Goal: Transaction & Acquisition: Purchase product/service

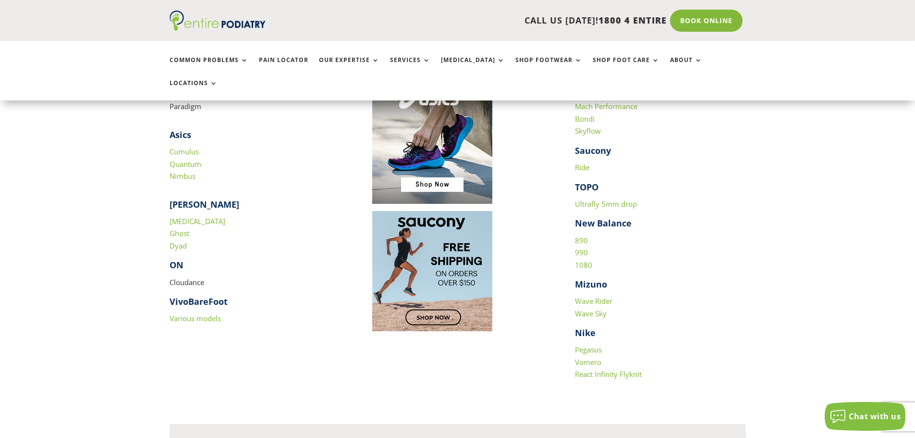
scroll to position [67, 0]
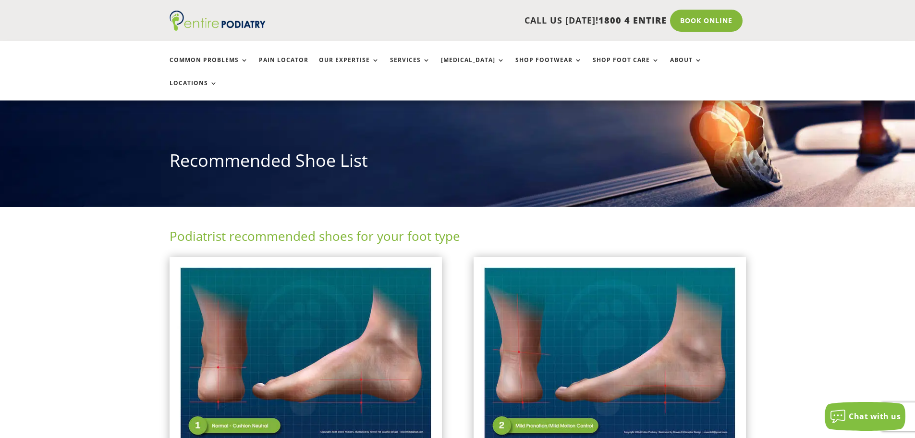
drag, startPoint x: 919, startPoint y: 22, endPoint x: 834, endPoint y: 21, distance: 84.6
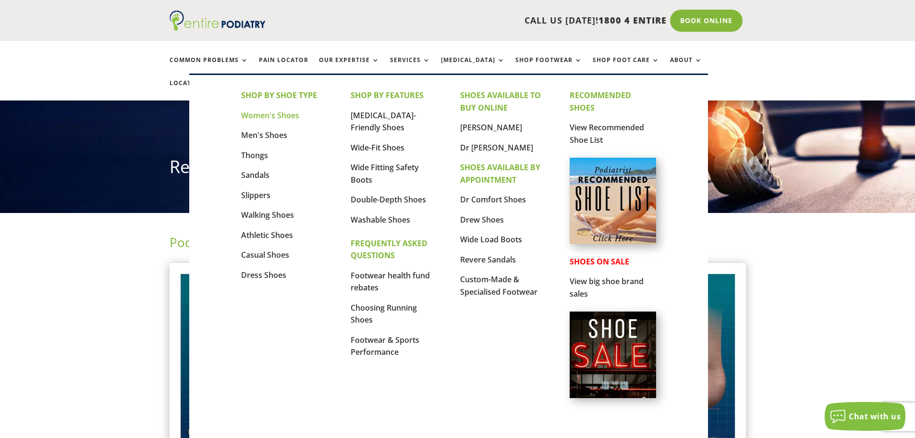
click at [264, 113] on link "Women's Shoes" at bounding box center [270, 115] width 58 height 11
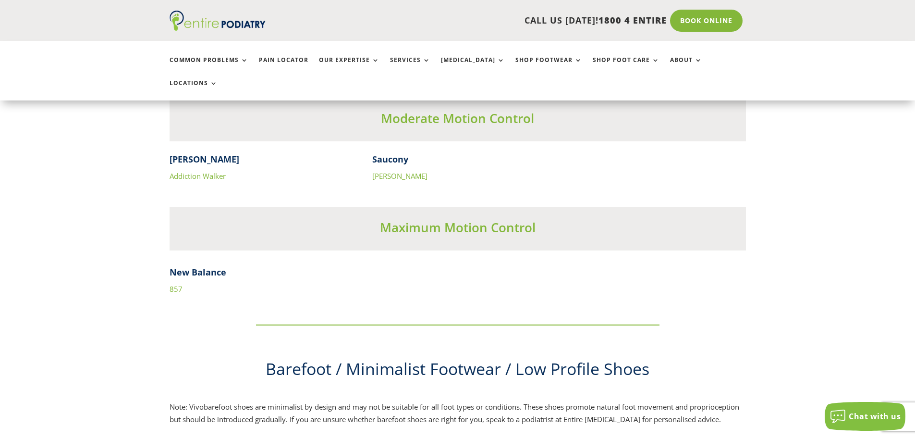
scroll to position [2876, 0]
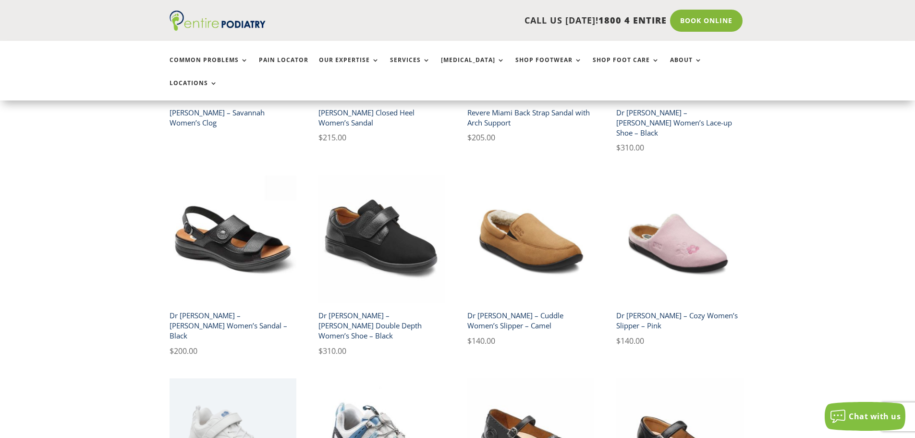
scroll to position [1250, 0]
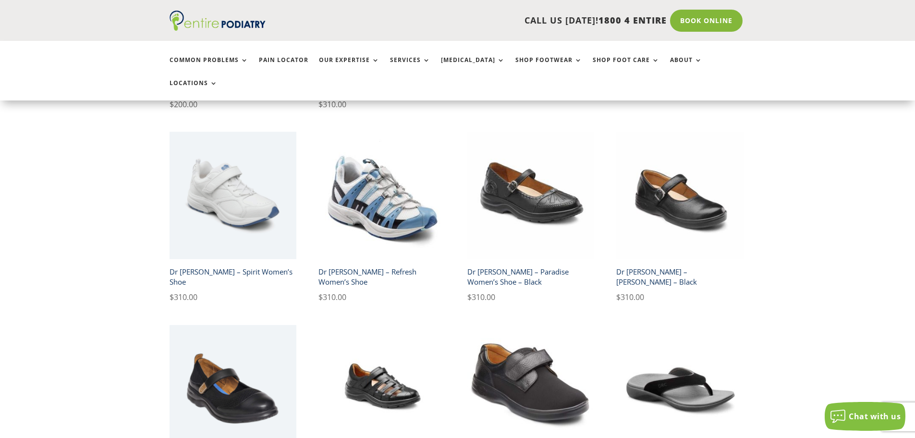
drag, startPoint x: 918, startPoint y: 33, endPoint x: 895, endPoint y: 211, distance: 179.6
click at [915, 213] on html "Contact Us Contact Us CALL US TODAY! 1800 4 ENTIRE Call 1800 4 ENTIRE Book Onli…" at bounding box center [457, 286] width 915 height 3364
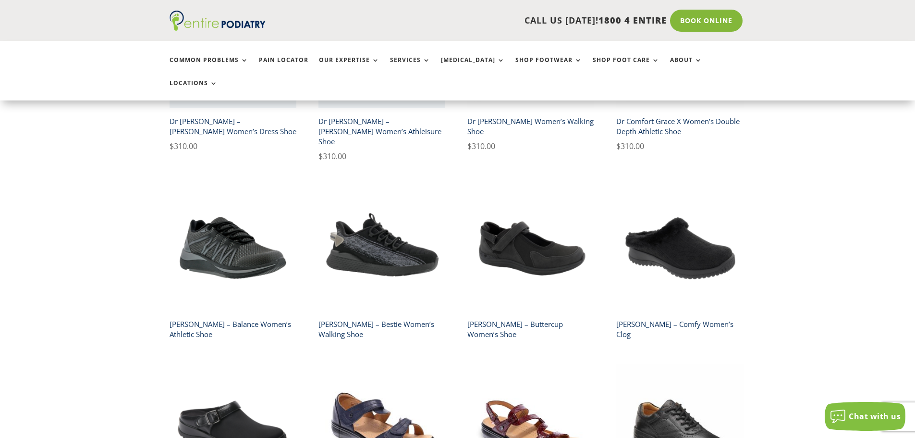
scroll to position [743, 0]
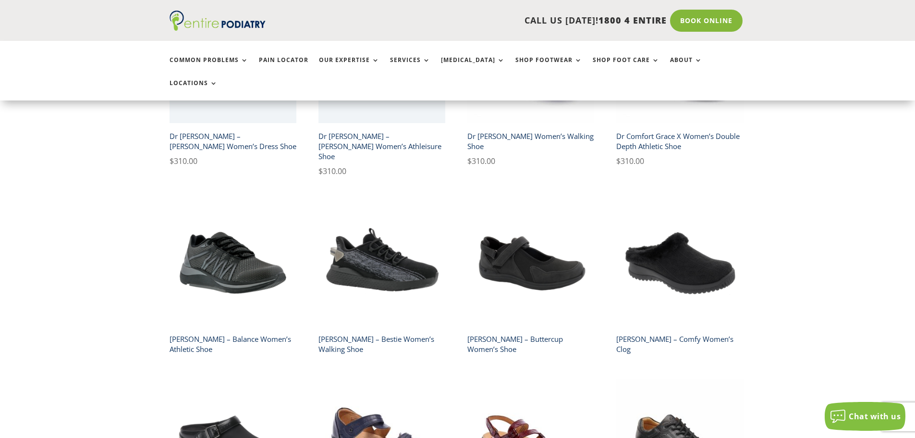
click at [211, 330] on h2 "[PERSON_NAME] – Balance Women’s Athletic Shoe" at bounding box center [233, 343] width 127 height 27
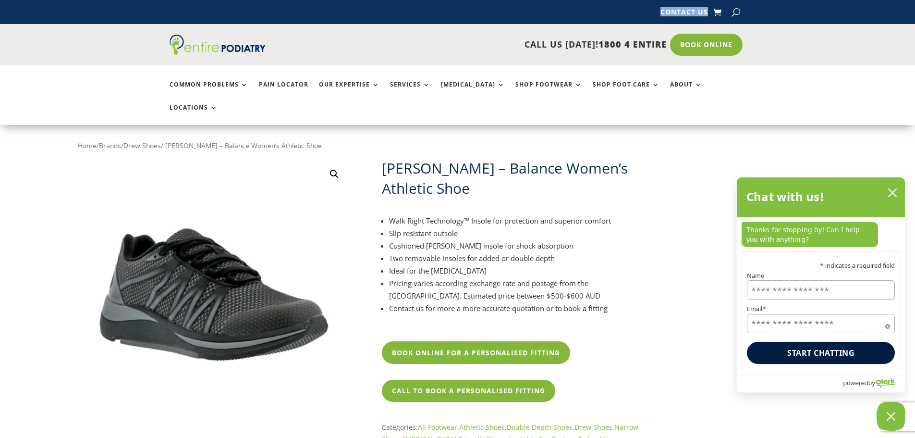
drag, startPoint x: 0, startPoint y: 34, endPoint x: 148, endPoint y: 121, distance: 171.4
click at [39, 46] on div "CALL US TODAY! 1800 4 ENTIRE Call 1800 4 ENTIRE Book Online" at bounding box center [457, 44] width 915 height 41
